Goal: Task Accomplishment & Management: Manage account settings

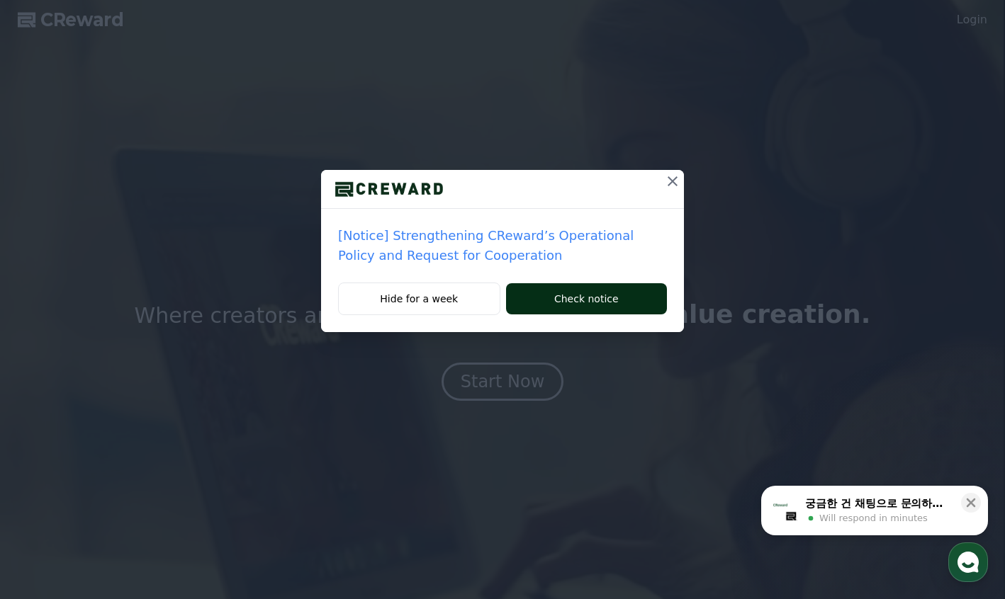
click at [565, 296] on button "Check notice" at bounding box center [586, 298] width 161 height 31
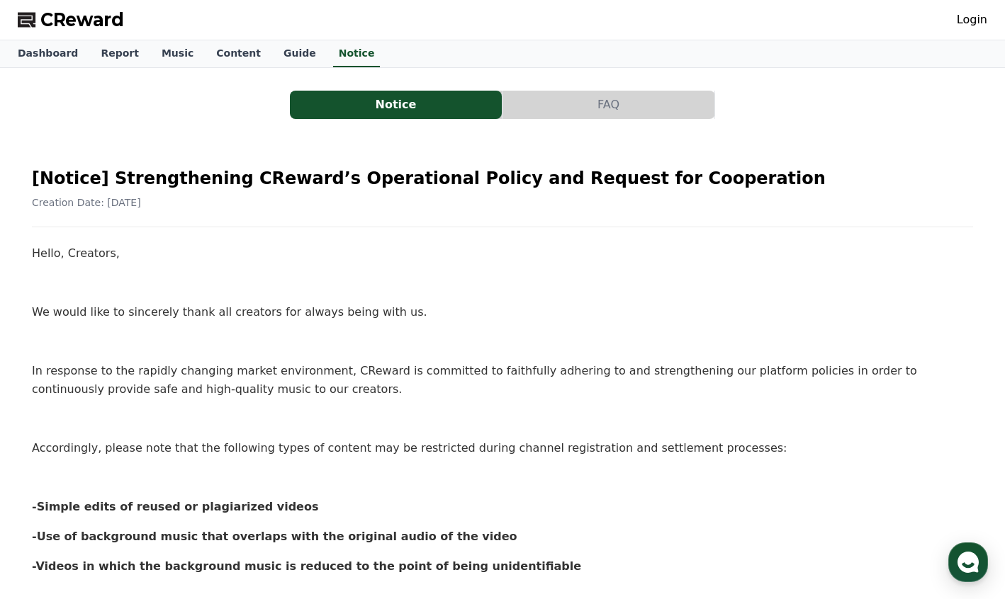
click at [979, 21] on link "Login" at bounding box center [972, 19] width 30 height 17
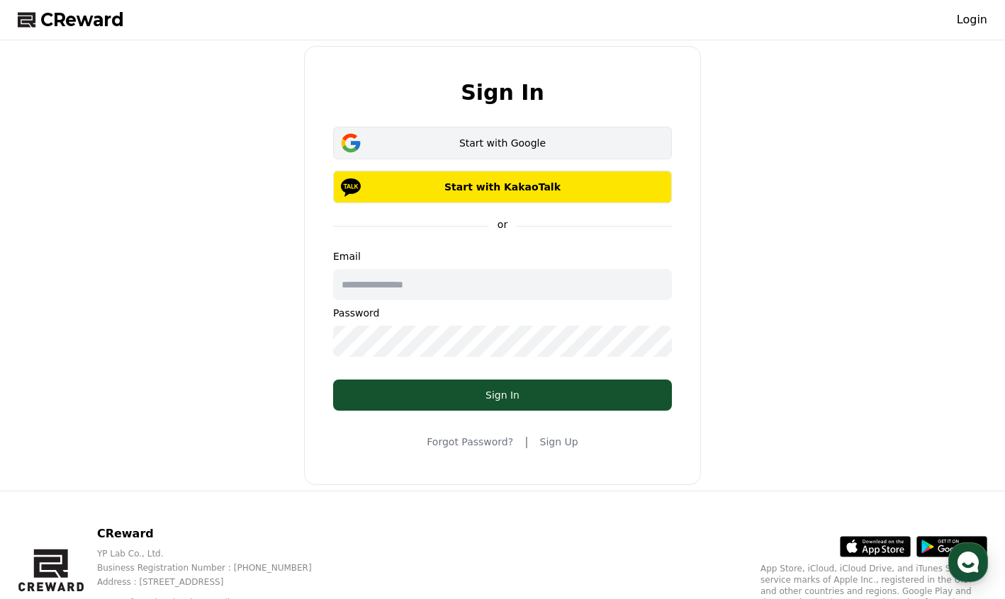
click at [484, 145] on div "Start with Google" at bounding box center [503, 143] width 298 height 14
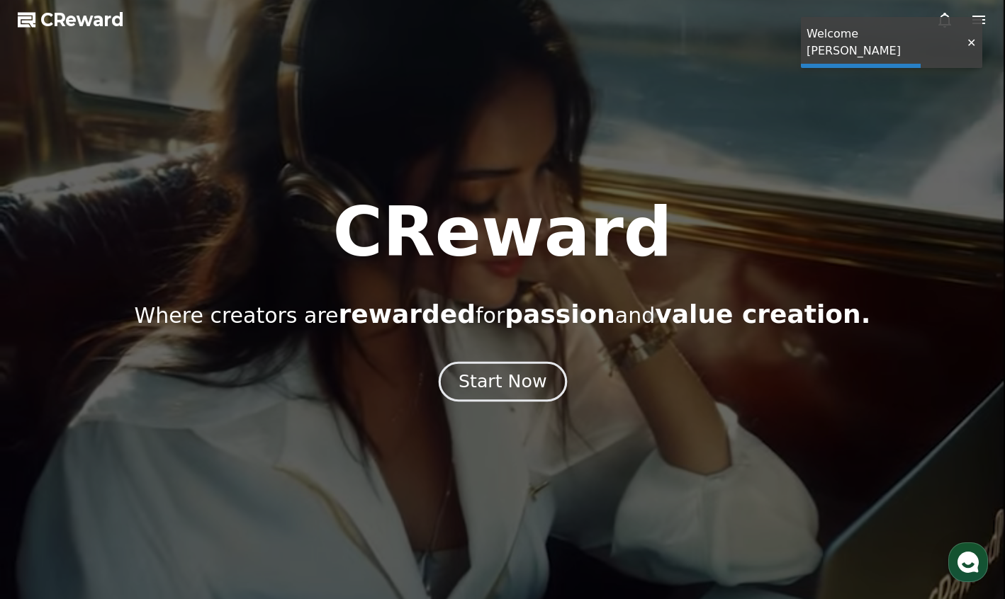
click at [505, 387] on div "Start Now" at bounding box center [502, 382] width 88 height 24
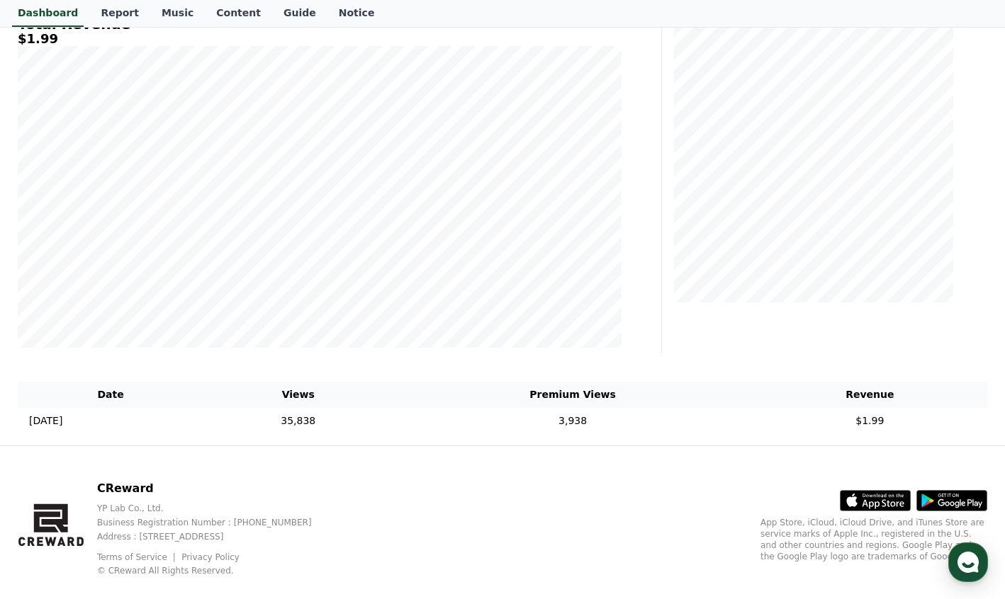
scroll to position [235, 0]
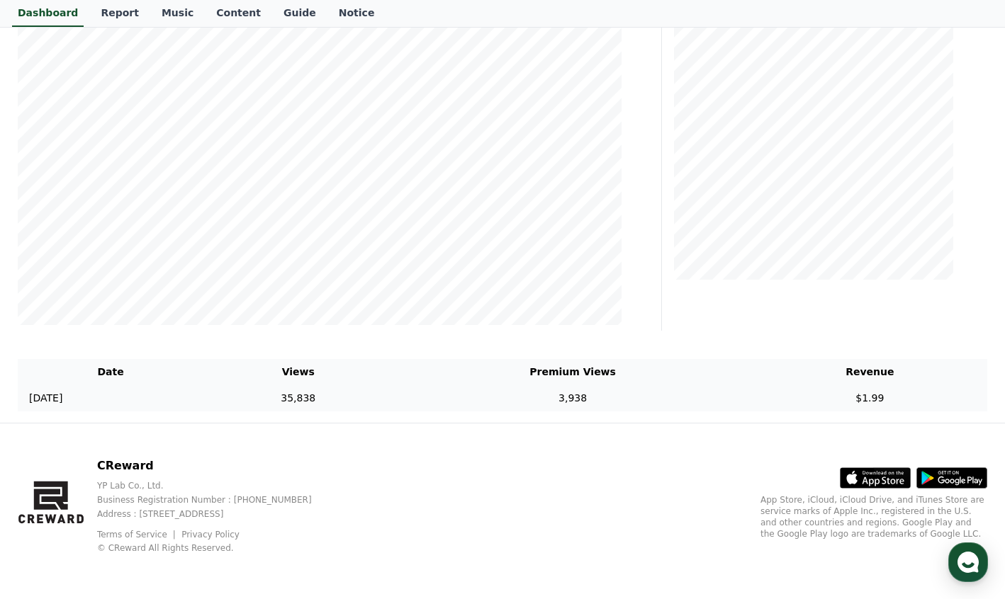
click at [393, 402] on td "35,838" at bounding box center [297, 398] width 189 height 26
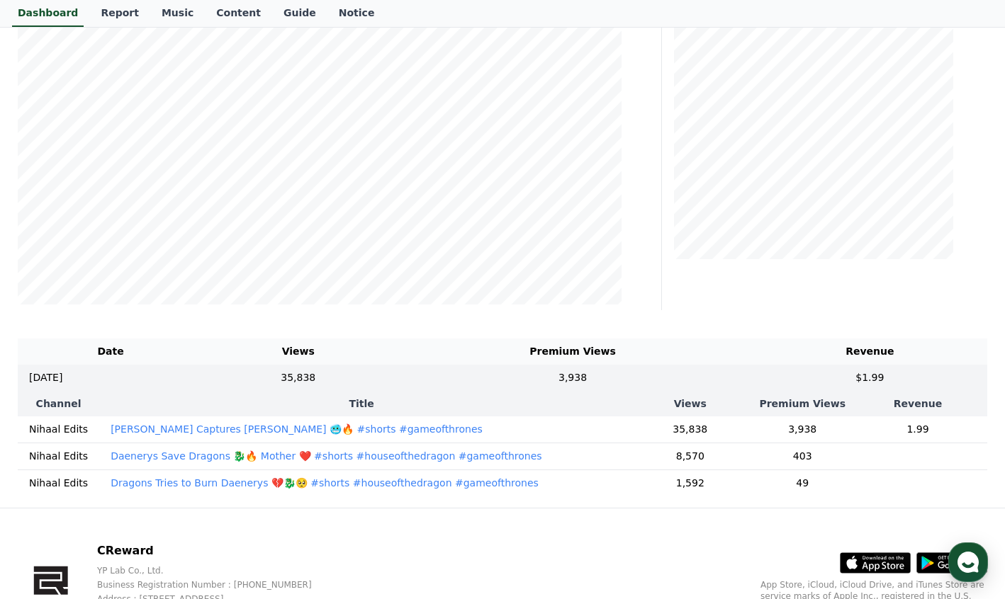
scroll to position [258, 0]
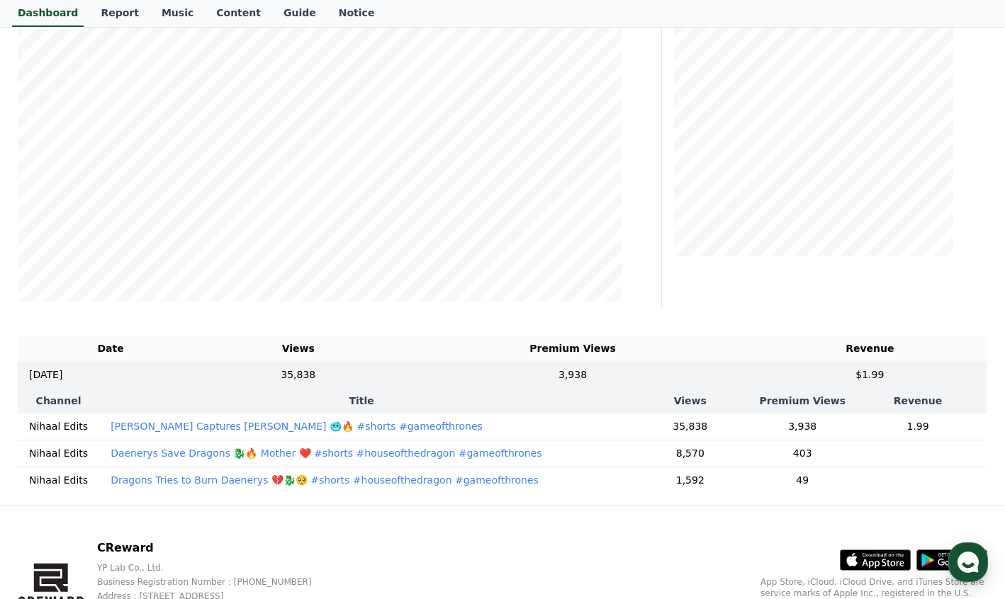
click at [907, 424] on td "1.99" at bounding box center [917, 427] width 139 height 27
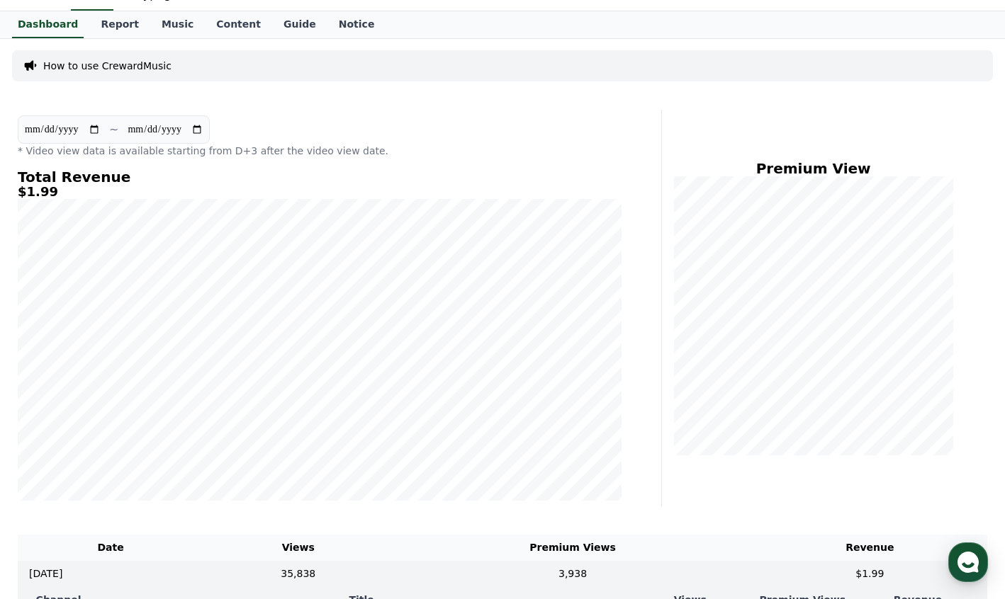
scroll to position [0, 0]
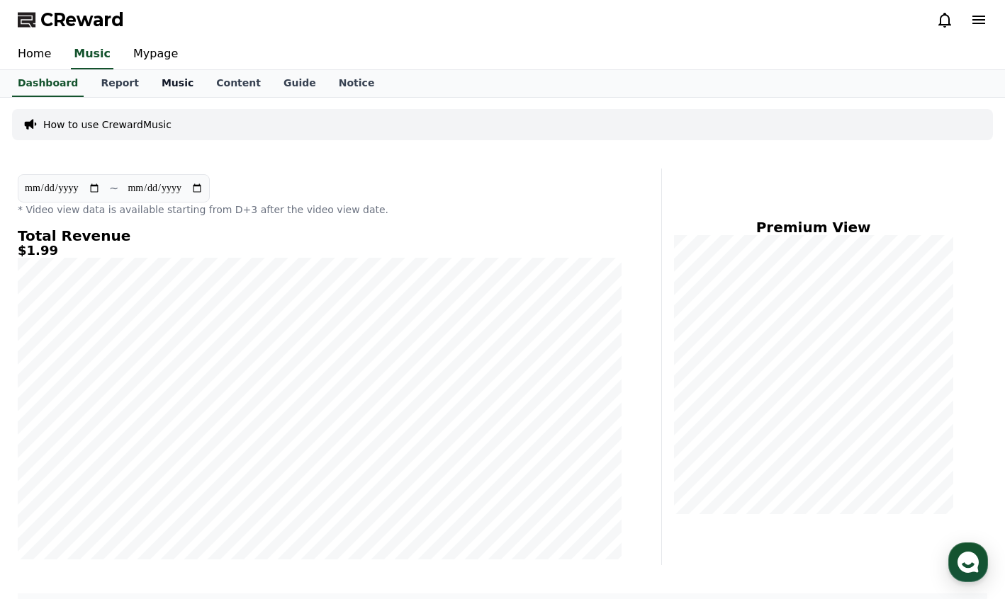
click at [169, 80] on link "Music" at bounding box center [177, 83] width 55 height 27
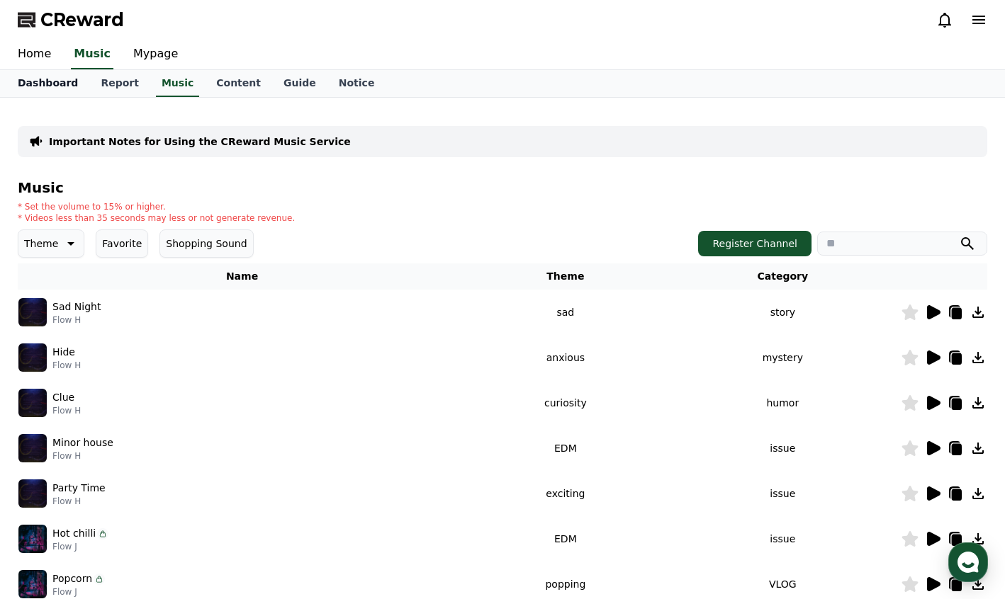
click at [48, 87] on link "Dashboard" at bounding box center [47, 83] width 83 height 27
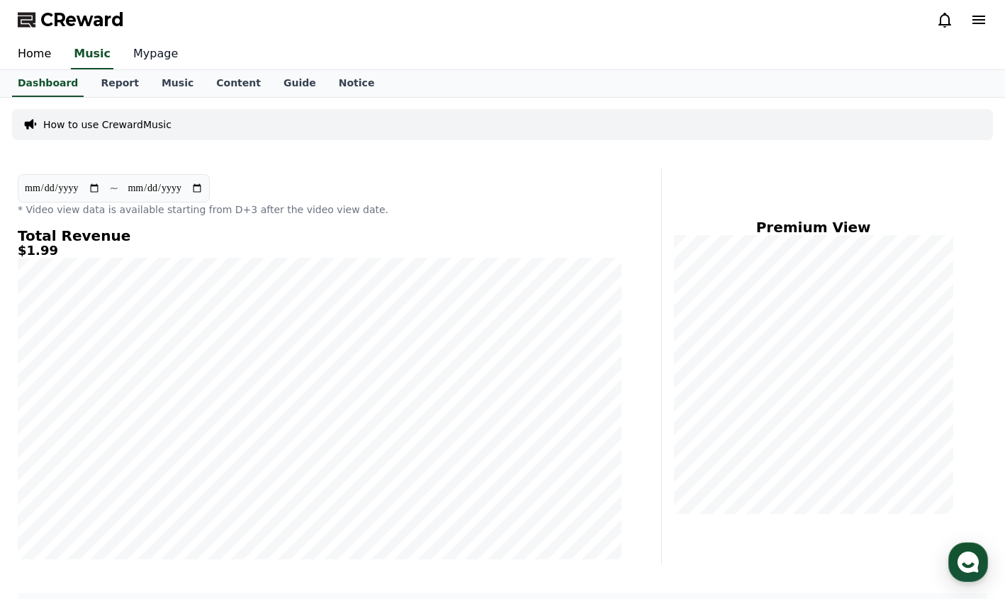
click at [145, 55] on link "Mypage" at bounding box center [155, 55] width 67 height 30
select select "**********"
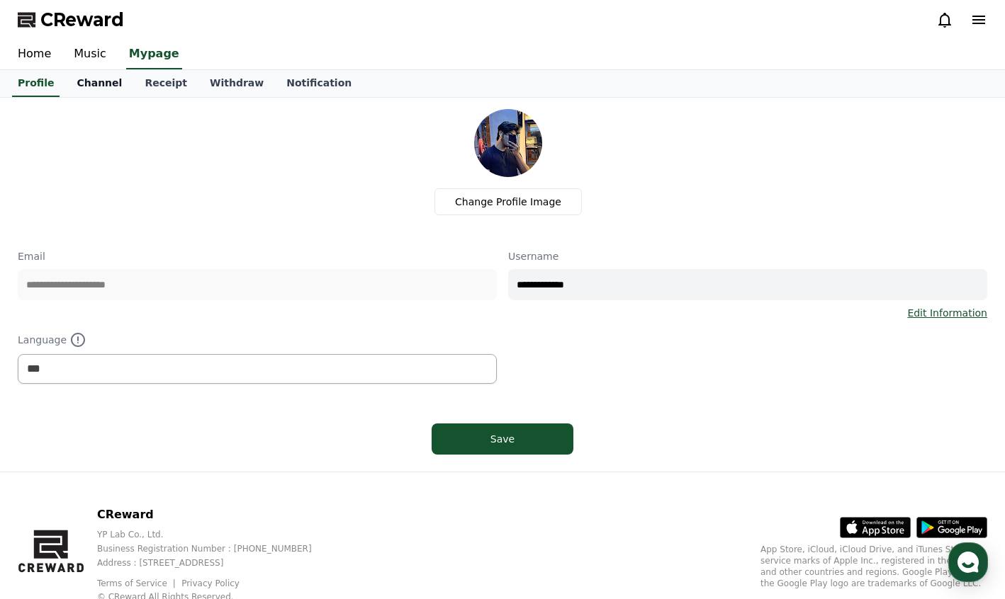
click at [83, 80] on link "Channel" at bounding box center [99, 83] width 68 height 27
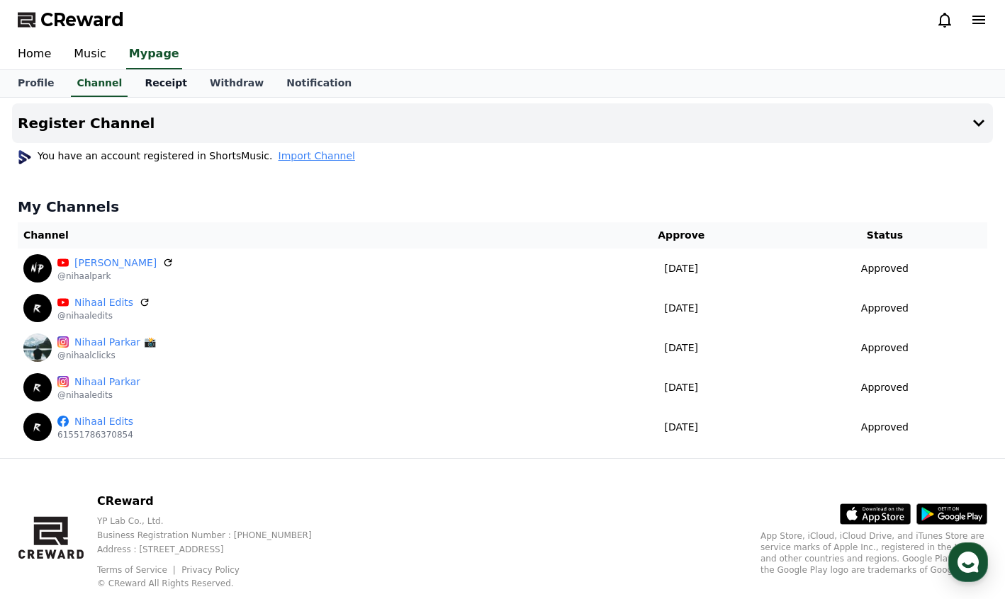
click at [144, 83] on link "Receipt" at bounding box center [165, 83] width 65 height 27
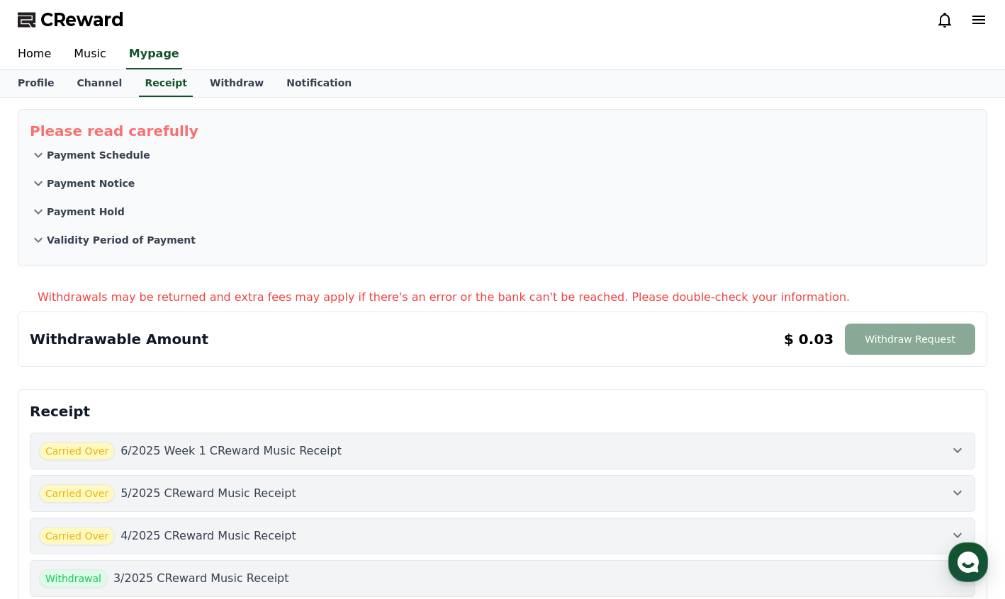
click at [260, 454] on p "6/2025 Week 1 CReward Music Receipt" at bounding box center [230, 451] width 221 height 17
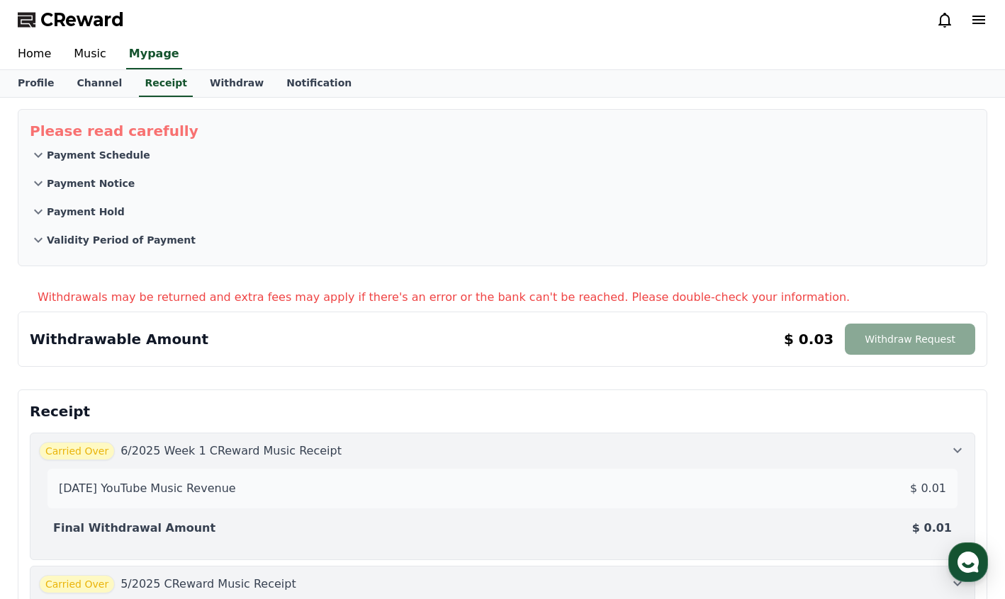
click at [303, 465] on div "2025-06-1 YouTube Music Revenue $ 0.01 Final Withdrawal Amount $ 0.01" at bounding box center [502, 506] width 927 height 91
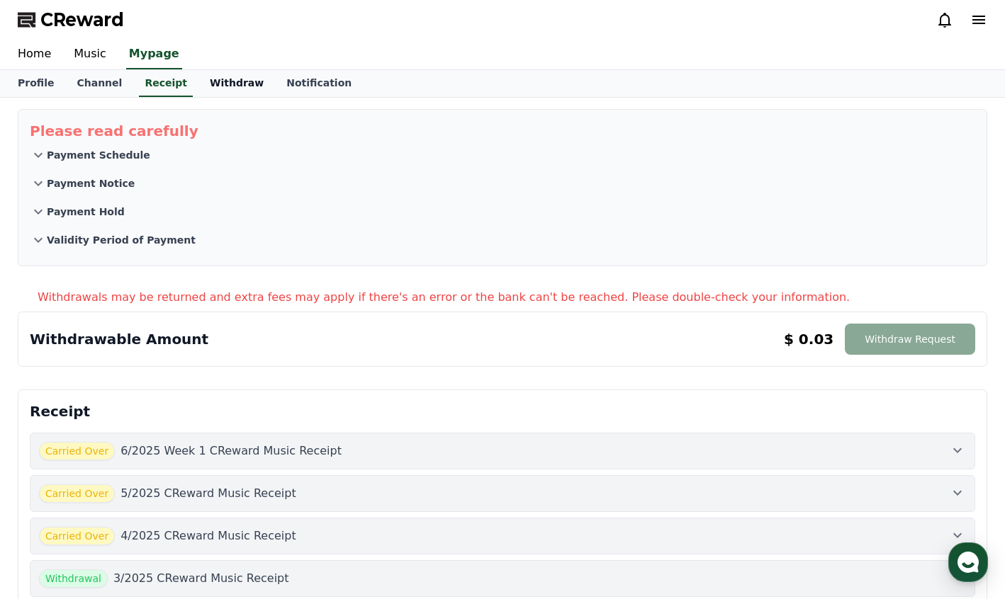
click at [198, 91] on link "Withdraw" at bounding box center [236, 83] width 77 height 27
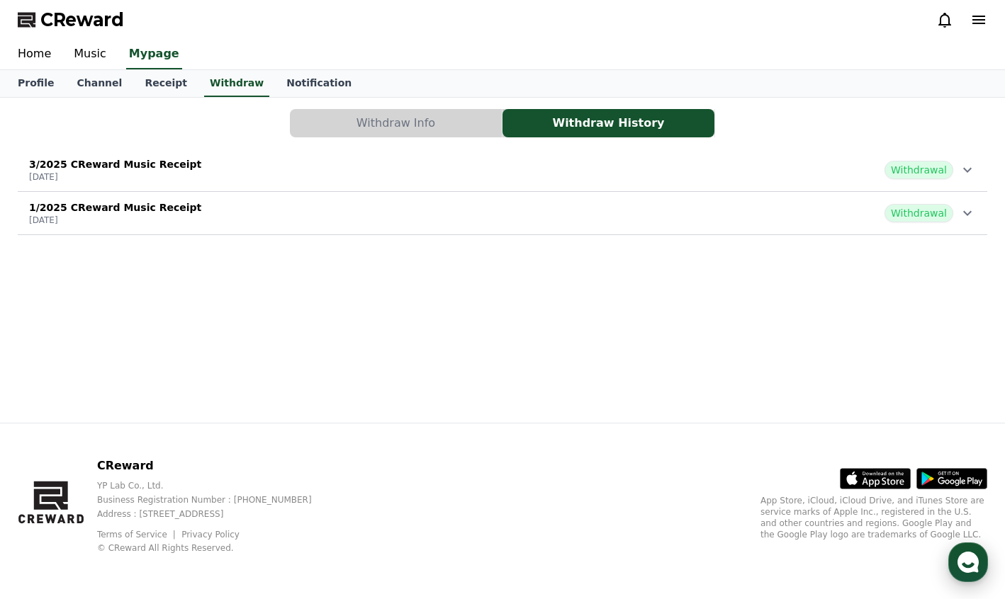
click at [975, 565] on use "button" at bounding box center [967, 562] width 21 height 21
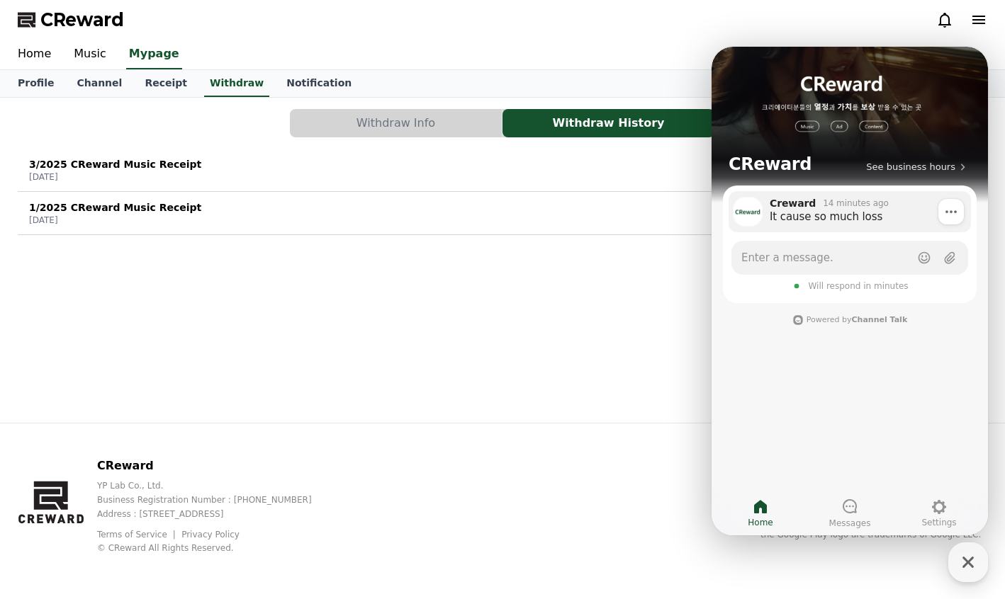
click at [860, 223] on div "It cause so much loss" at bounding box center [865, 217] width 191 height 14
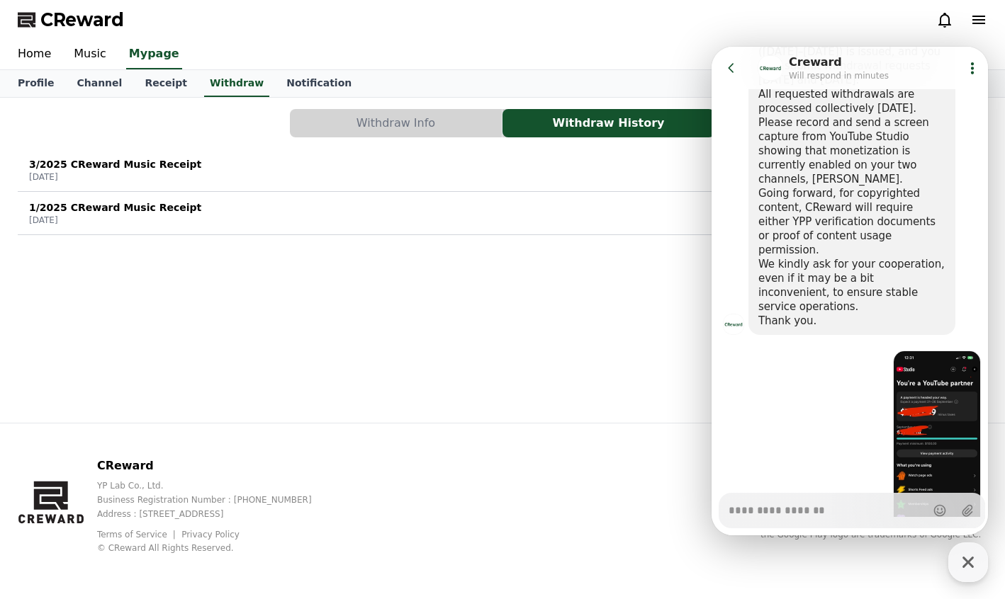
scroll to position [1506, 0]
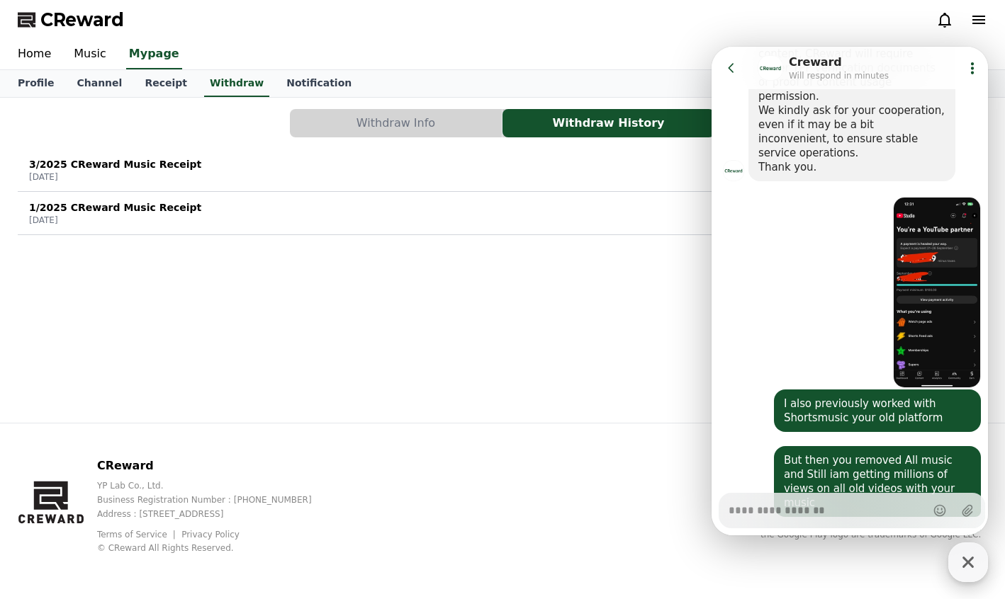
click at [965, 570] on icon "button" at bounding box center [968, 563] width 26 height 26
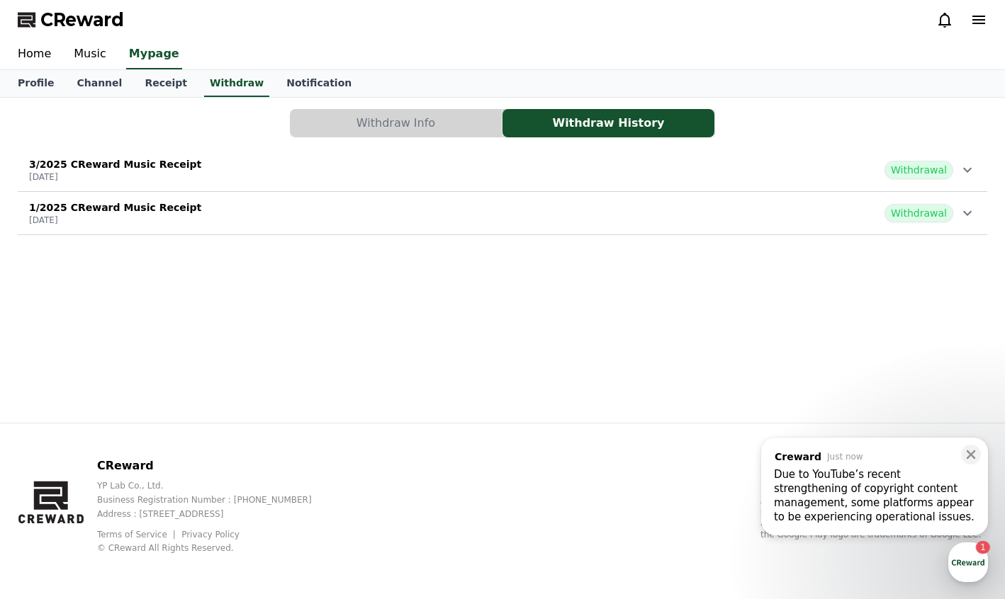
scroll to position [1886, 0]
click at [968, 561] on div "button" at bounding box center [968, 563] width 40 height 40
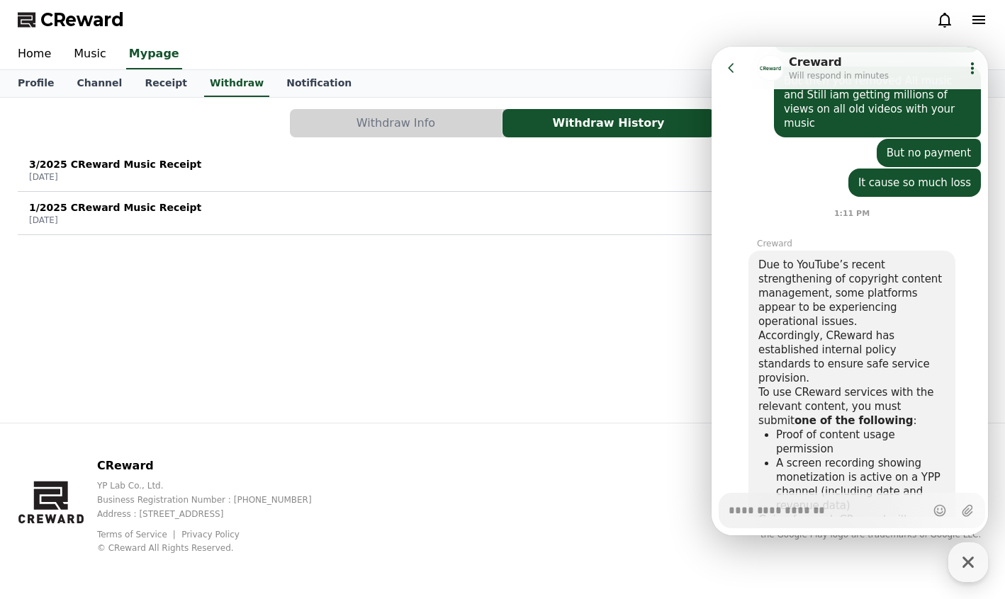
click at [826, 512] on textarea "Messenger Input Textarea" at bounding box center [826, 506] width 197 height 24
type textarea "*"
type textarea "**"
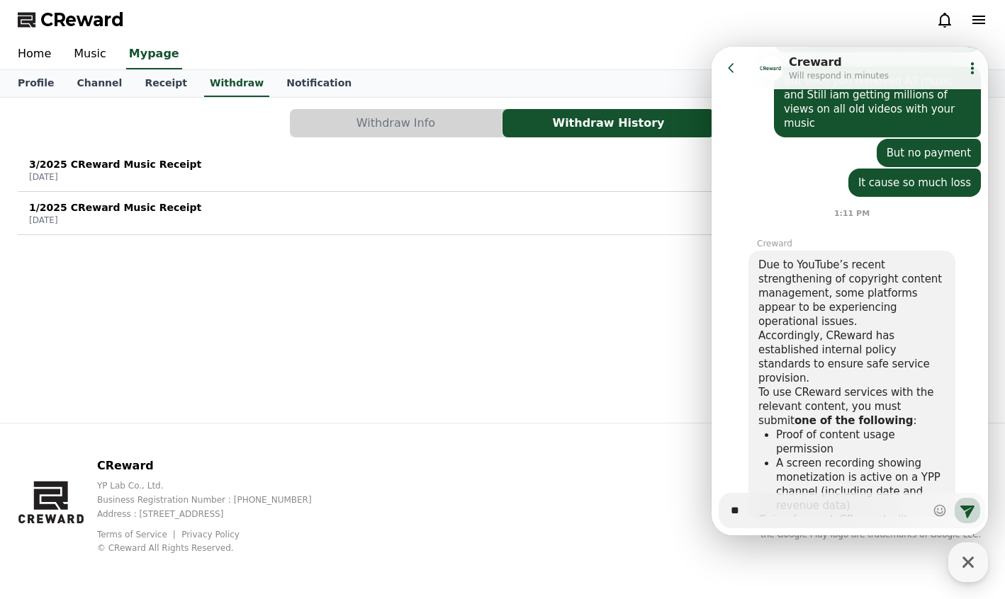
type textarea "*"
type textarea "***"
type textarea "*"
type textarea "****"
type textarea "*"
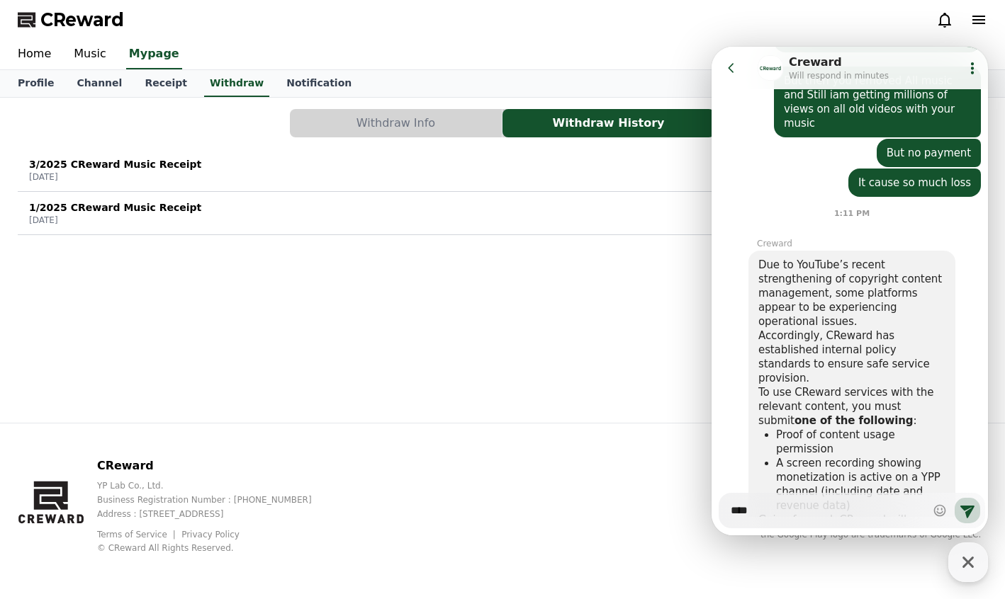
type textarea "*****"
type textarea "*"
type textarea "****"
type textarea "*"
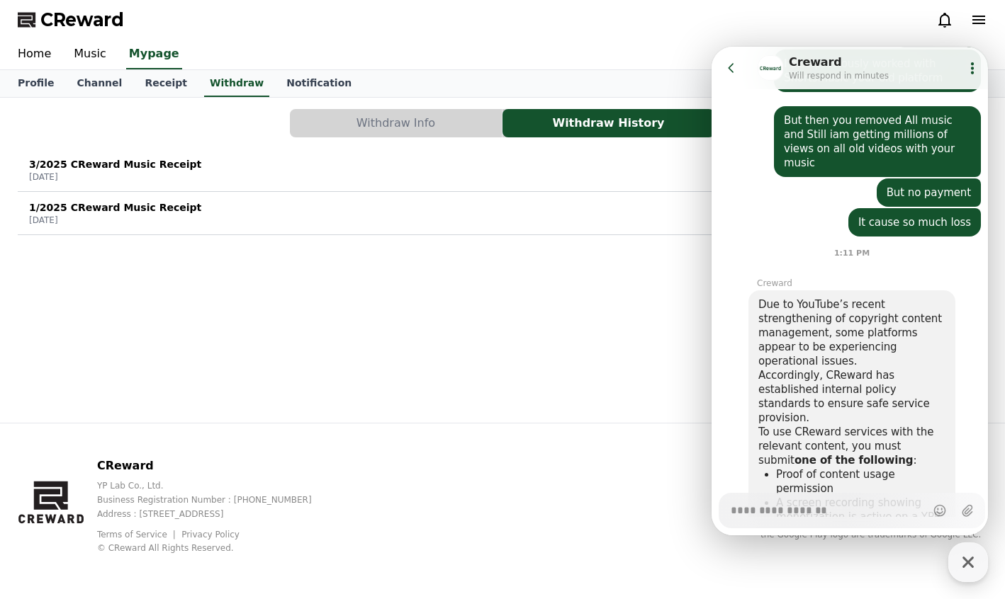
scroll to position [1928, 0]
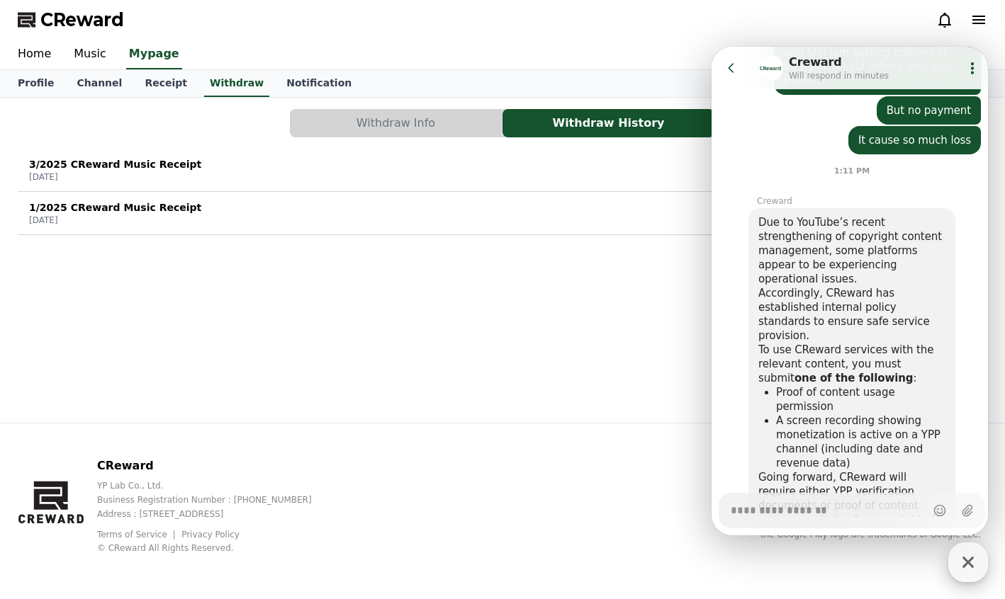
click at [962, 556] on icon "button" at bounding box center [968, 563] width 26 height 26
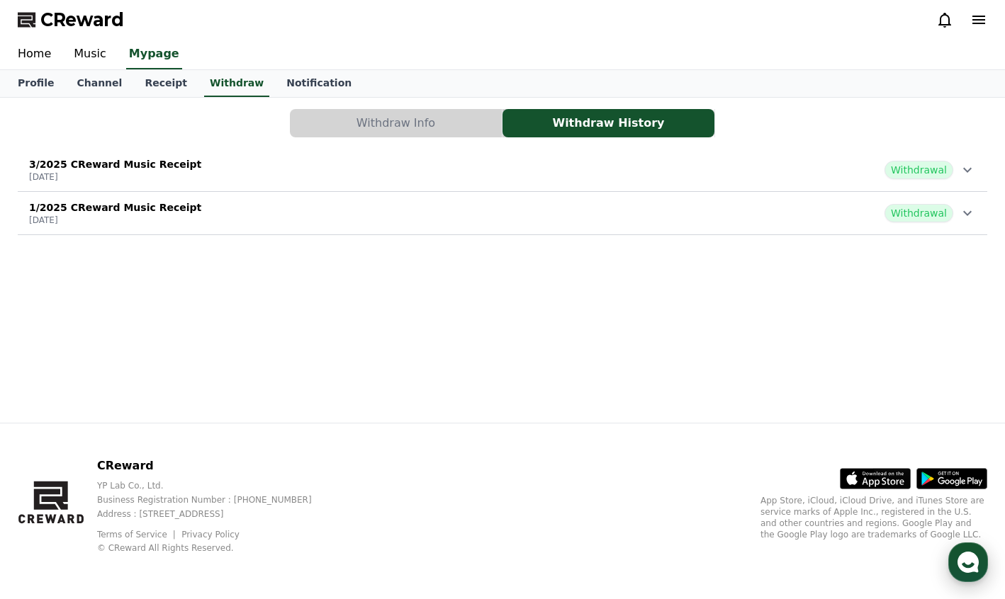
click at [974, 575] on div "button" at bounding box center [968, 563] width 40 height 40
type textarea "*"
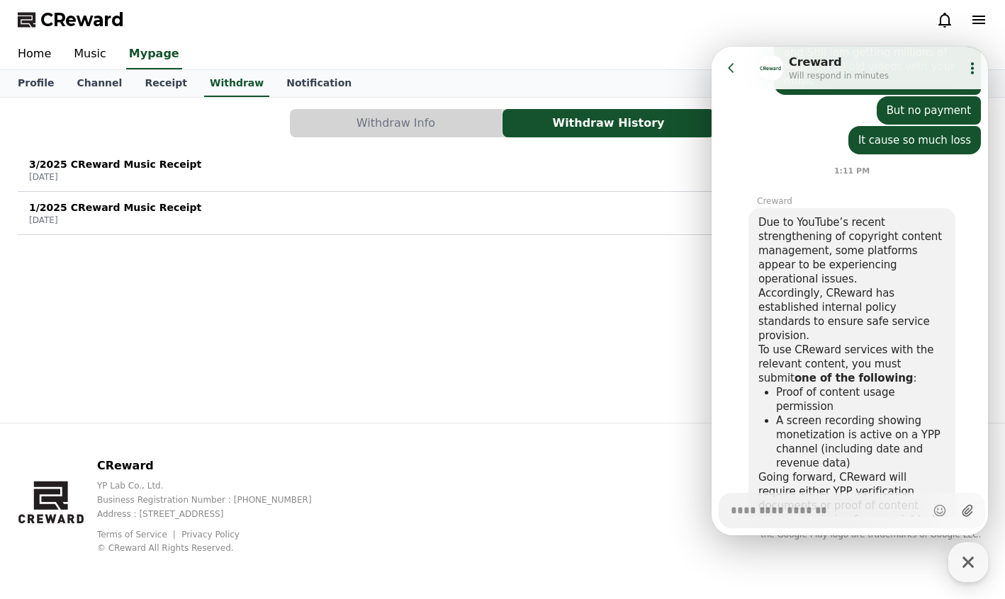
click at [964, 509] on icon at bounding box center [967, 511] width 11 height 12
click at [728, 511] on input "Upload file" at bounding box center [728, 511] width 1 height 1
type input "**********"
type textarea "*"
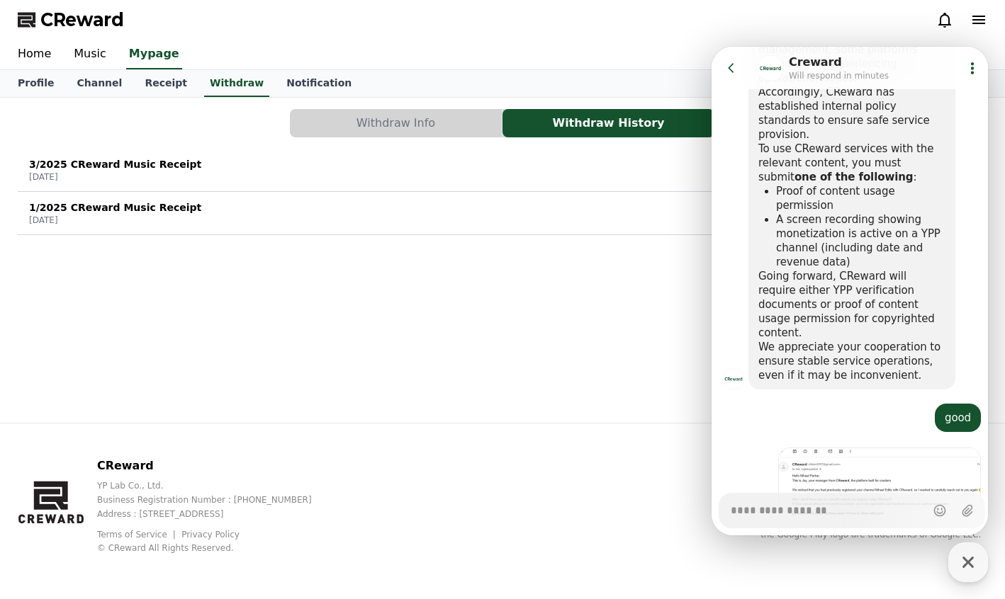
click at [889, 448] on img at bounding box center [879, 541] width 203 height 186
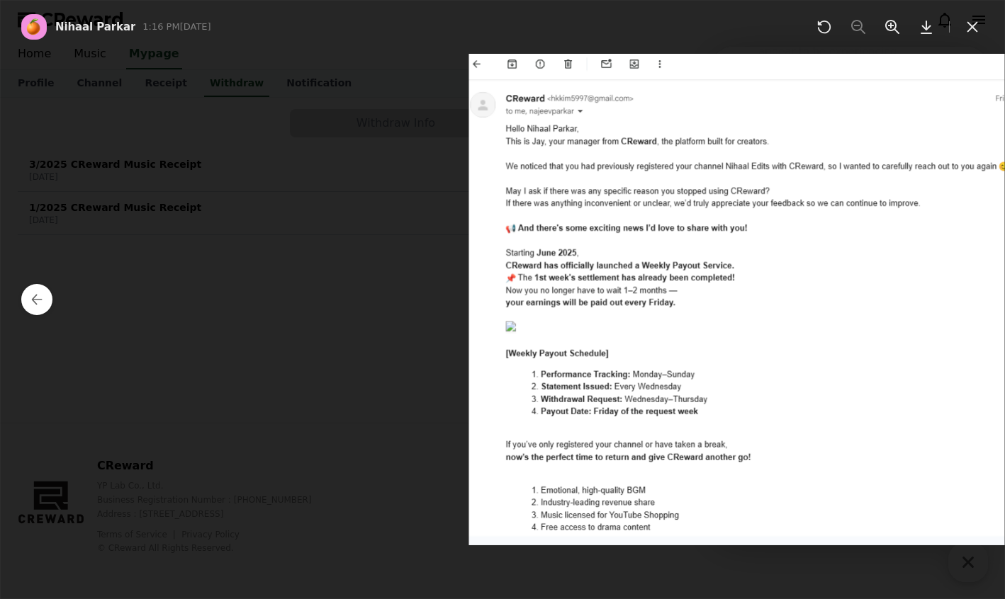
scroll to position [2142, 0]
click at [931, 26] on icon at bounding box center [926, 26] width 17 height 17
click at [832, 67] on div at bounding box center [502, 299] width 1005 height 599
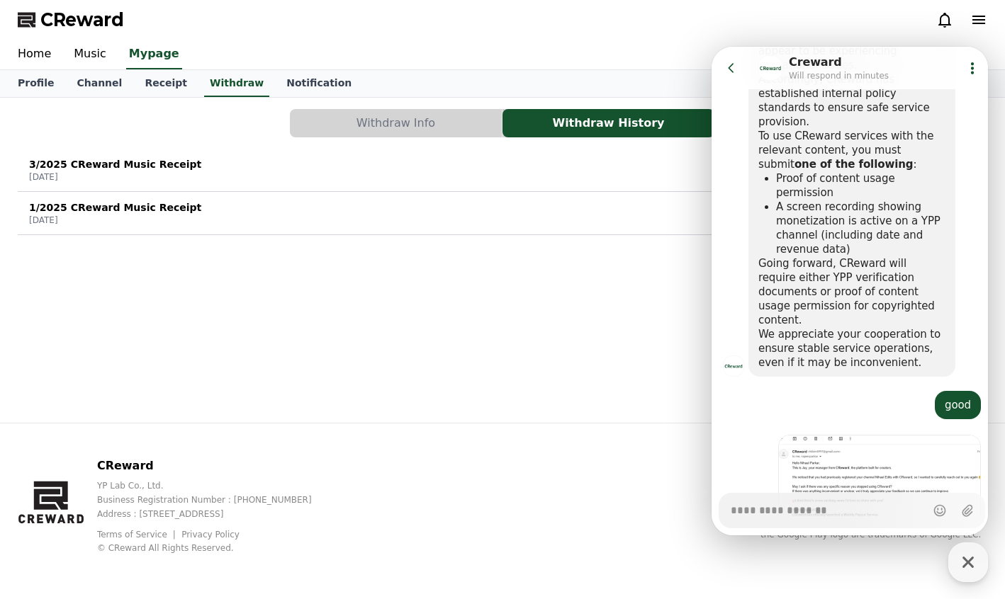
type textarea "*"
